Goal: Transaction & Acquisition: Purchase product/service

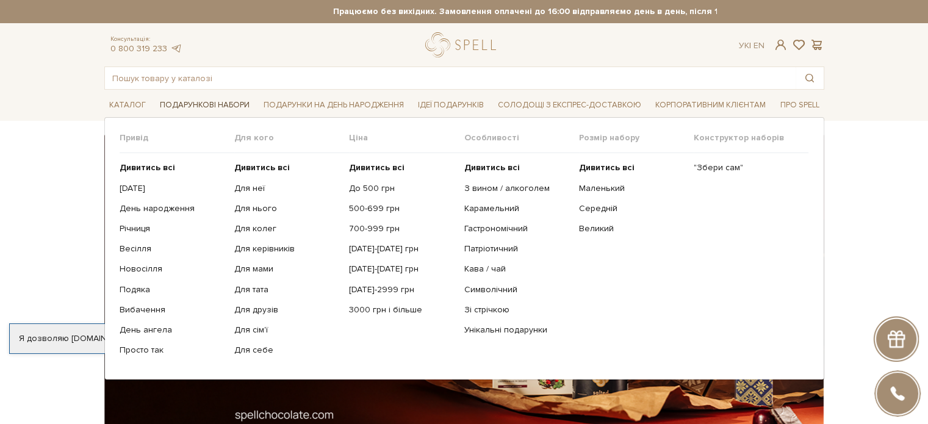
click at [198, 103] on span "Подарункові набори" at bounding box center [204, 105] width 99 height 19
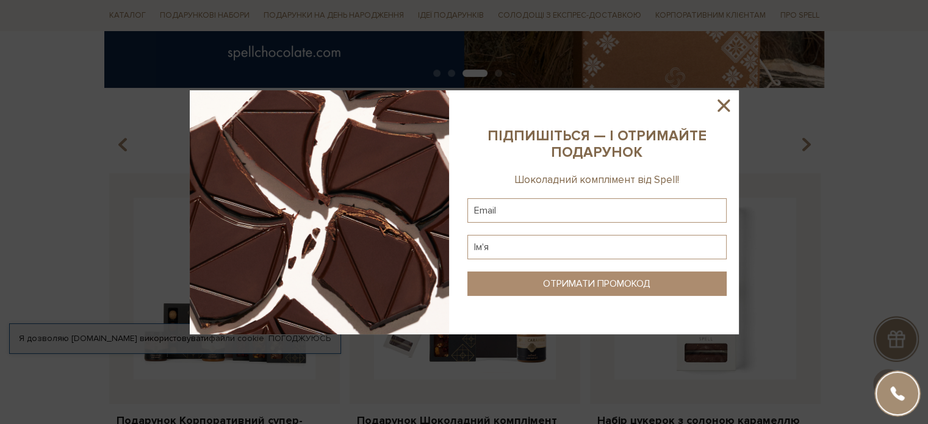
scroll to position [671, 0]
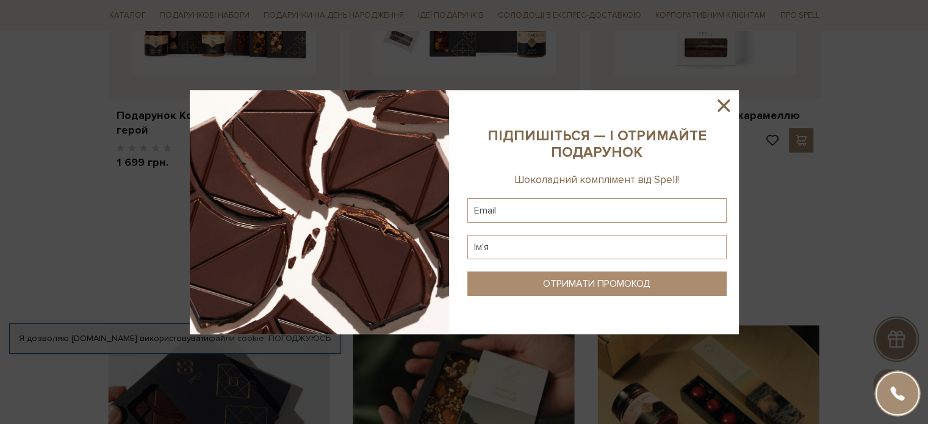
click at [723, 103] on icon at bounding box center [723, 105] width 21 height 21
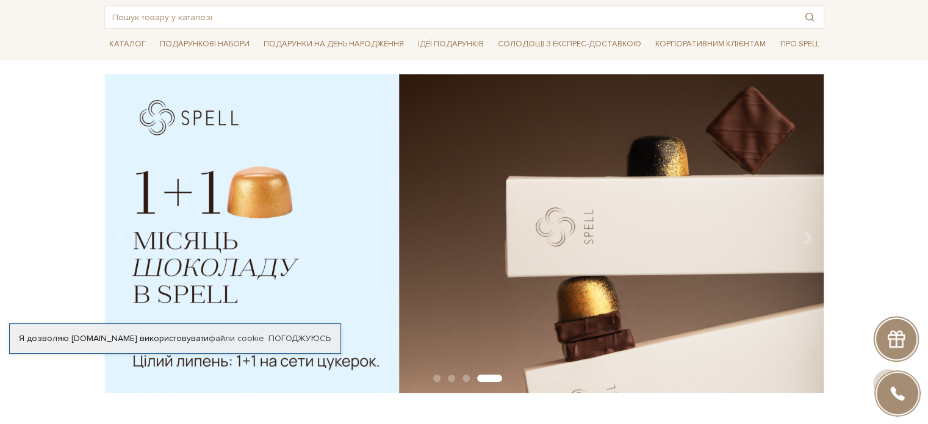
scroll to position [0, 0]
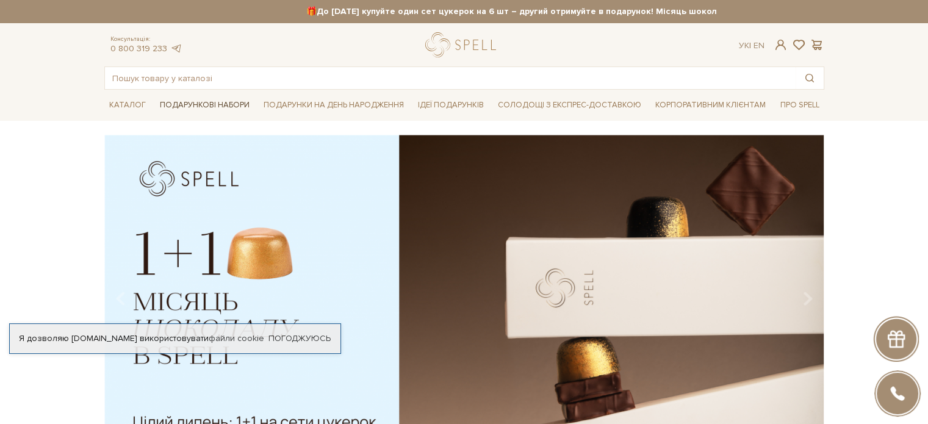
click at [203, 102] on span "Подарункові набори" at bounding box center [204, 105] width 99 height 19
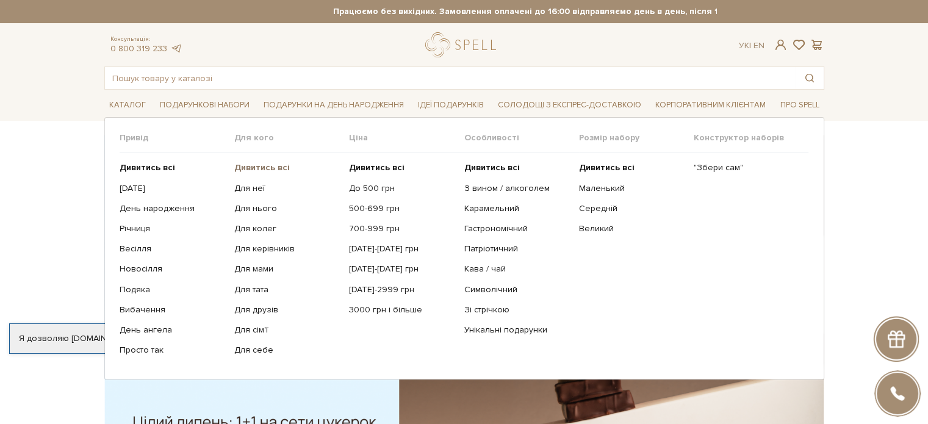
click at [270, 166] on b "Дивитись всі" at bounding box center [262, 167] width 56 height 10
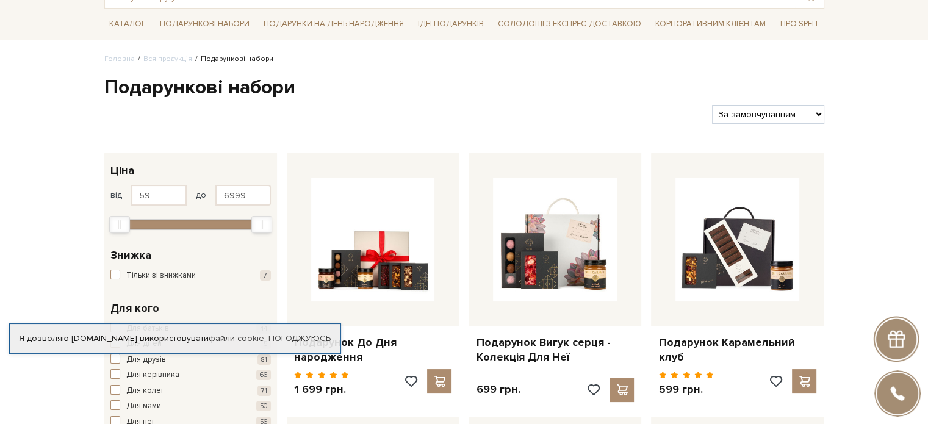
scroll to position [122, 0]
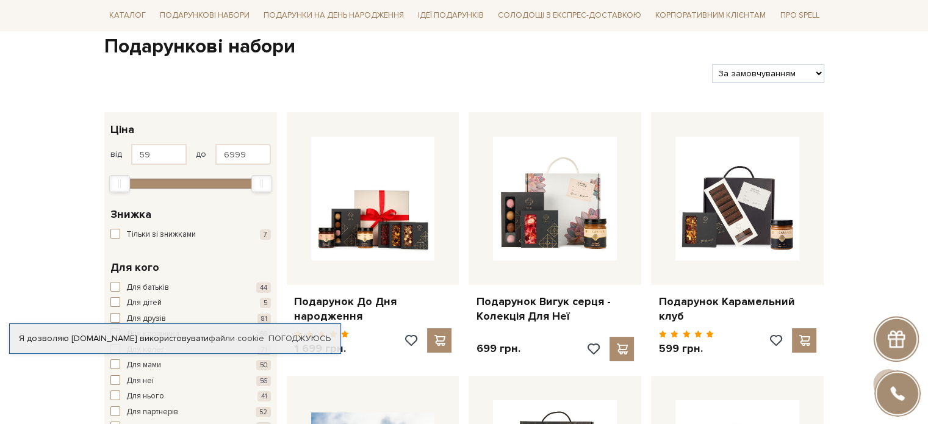
drag, startPoint x: 756, startPoint y: 69, endPoint x: 748, endPoint y: 81, distance: 13.7
click at [756, 69] on select "За замовчуванням За Ціною (зростання) За Ціною (зменшення) Новинки За популярні…" at bounding box center [768, 73] width 112 height 19
select select "https://spellchocolate.com/our-productions/podarunkovi-box/?sort=p.price&order=…"
click at [712, 64] on select "За замовчуванням За Ціною (зростання) За Ціною (зменшення) Новинки За популярні…" at bounding box center [768, 73] width 112 height 19
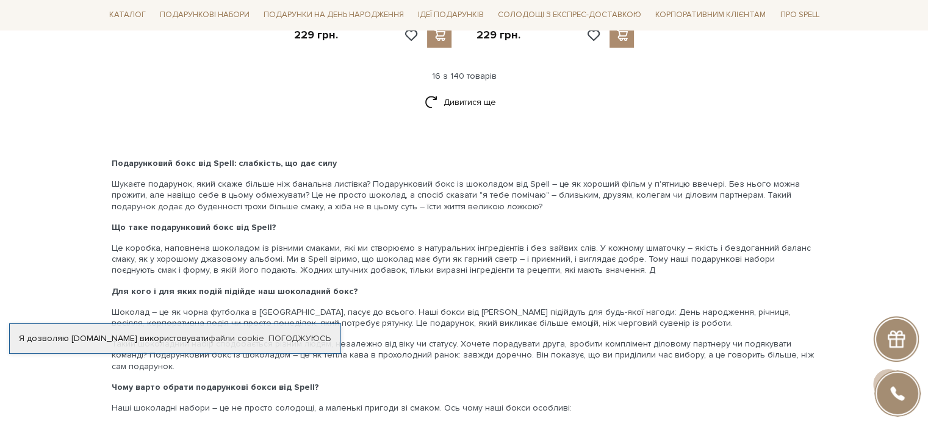
scroll to position [1647, 0]
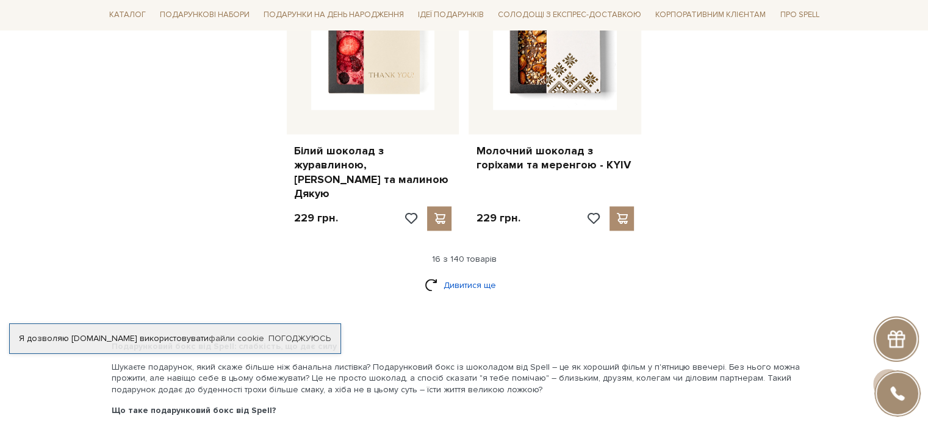
click at [457, 274] on link "Дивитися ще" at bounding box center [464, 284] width 79 height 21
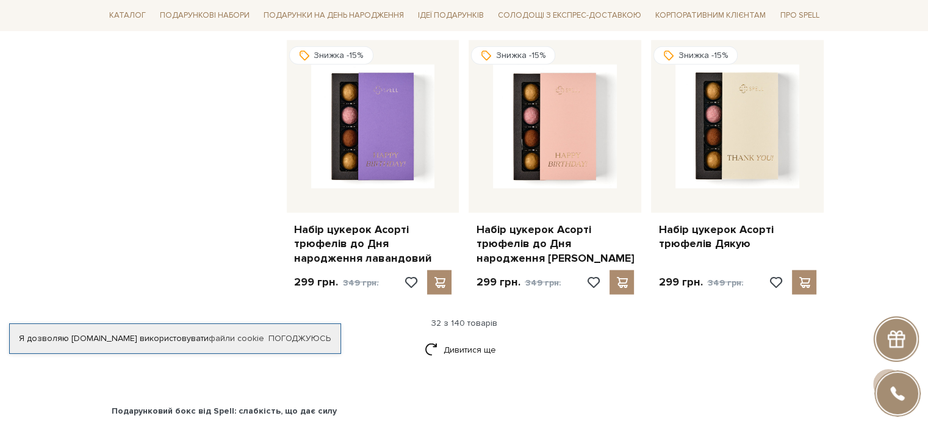
scroll to position [2989, 0]
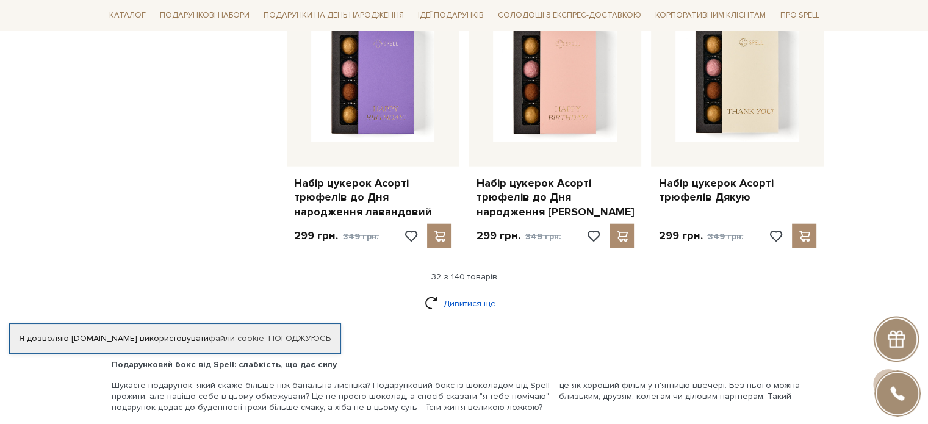
click at [449, 293] on link "Дивитися ще" at bounding box center [464, 303] width 79 height 21
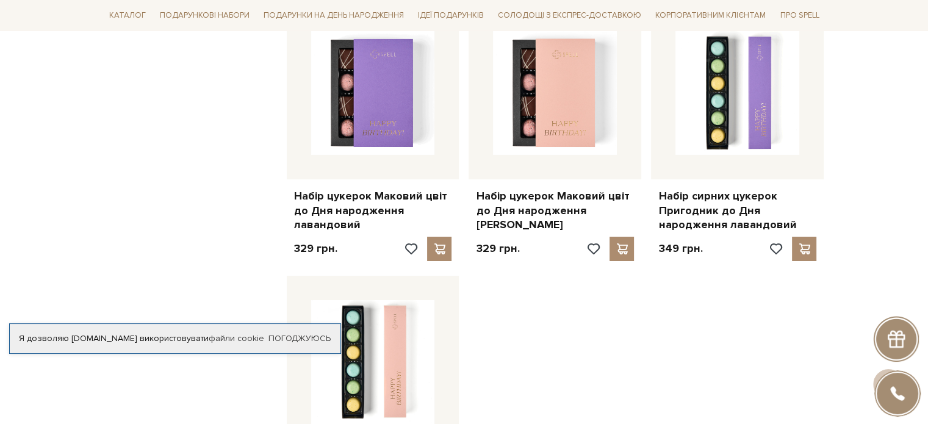
scroll to position [4514, 0]
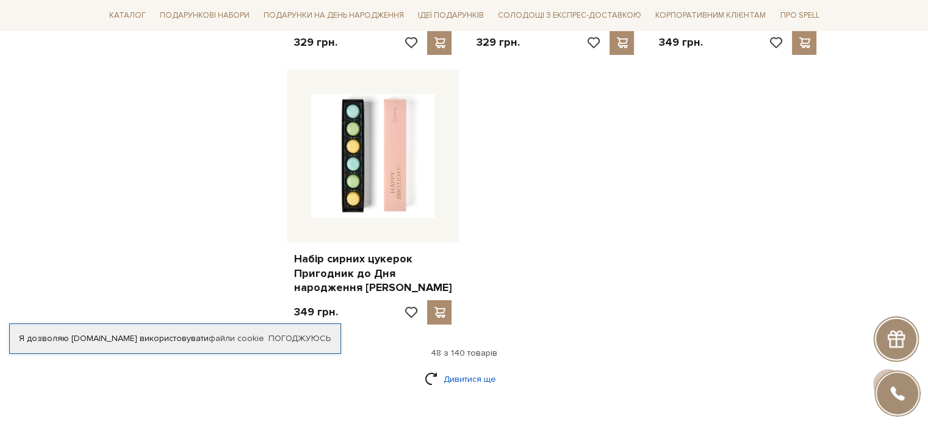
click at [471, 368] on link "Дивитися ще" at bounding box center [464, 378] width 79 height 21
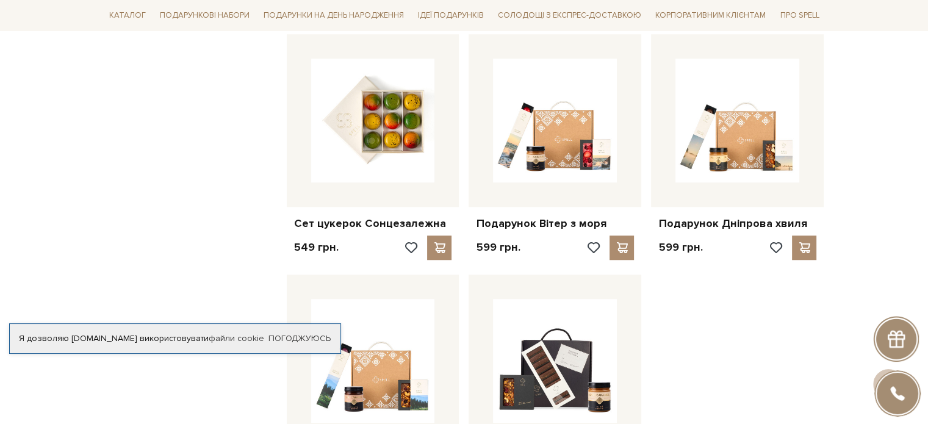
scroll to position [5550, 0]
